Goal: Information Seeking & Learning: Learn about a topic

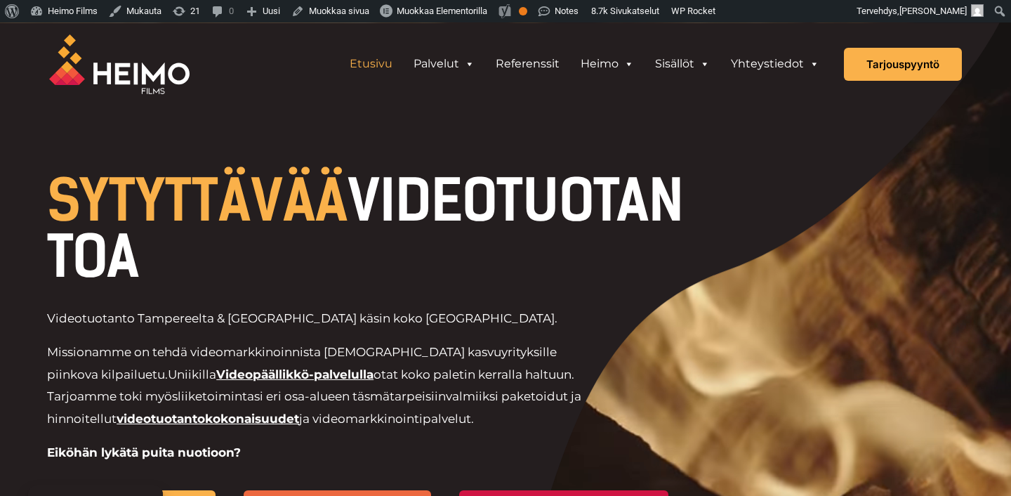
click at [984, 81] on div "Etusivu Palvelut VIDEOTUOTANTOPALVELUT Videot palveluna: Videopäällikkö Mitä vi…" at bounding box center [505, 64] width 1011 height 84
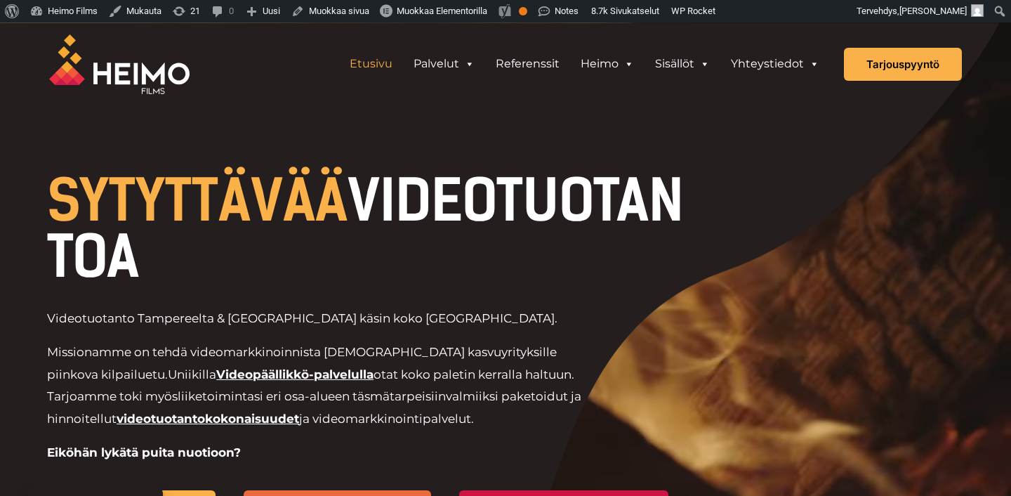
click at [570, 195] on h1 "SYTYTTÄVÄÄ VIDEOTUOTANTOA" at bounding box center [371, 229] width 649 height 112
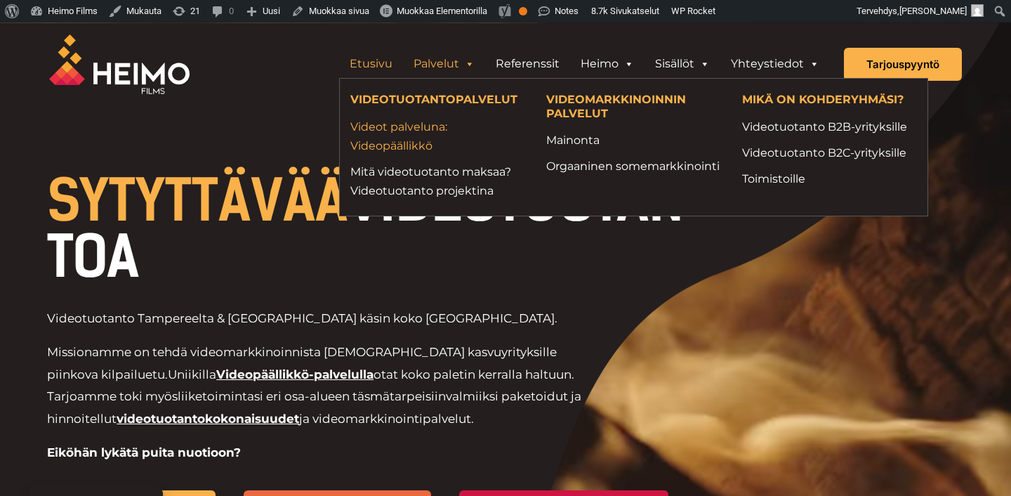
click at [411, 138] on link "Videot palveluna: Videopäällikkö" at bounding box center [437, 136] width 175 height 38
